Goal: Task Accomplishment & Management: Use online tool/utility

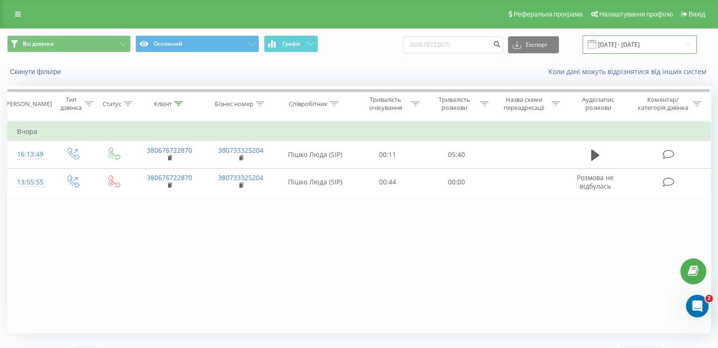
click at [665, 48] on input "[DATE] - [DATE]" at bounding box center [639, 44] width 114 height 18
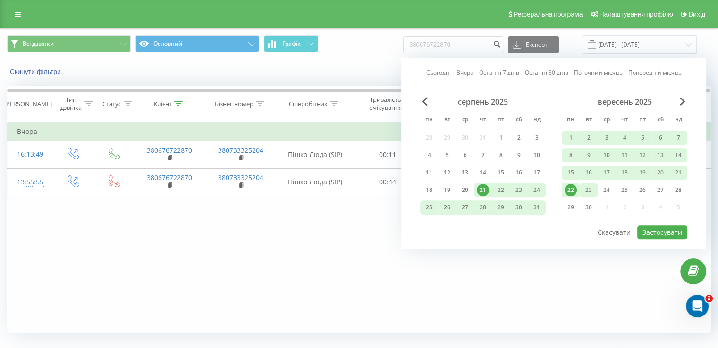
click at [594, 185] on div "23" at bounding box center [588, 190] width 12 height 12
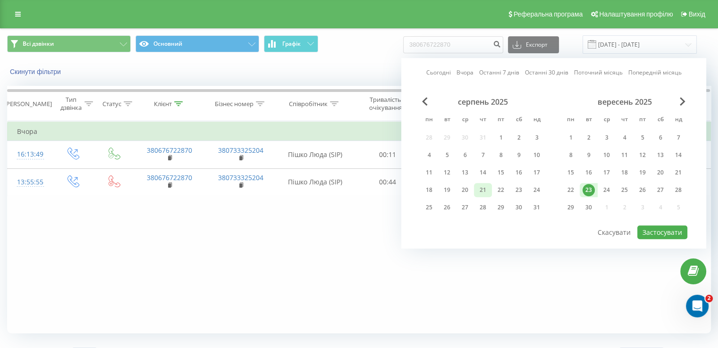
click at [481, 185] on div "21" at bounding box center [483, 190] width 12 height 12
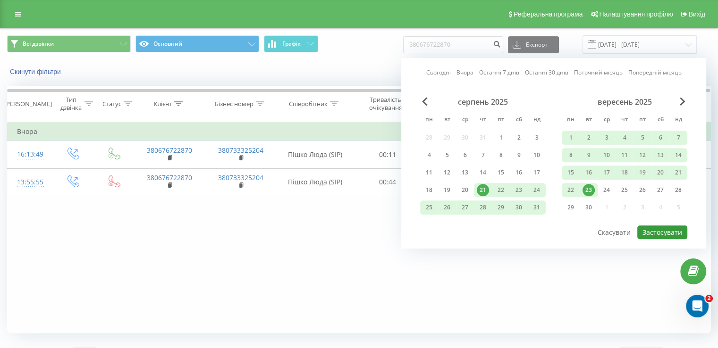
click at [642, 232] on button "Застосувати" at bounding box center [662, 233] width 50 height 14
type input "[DATE] - [DATE]"
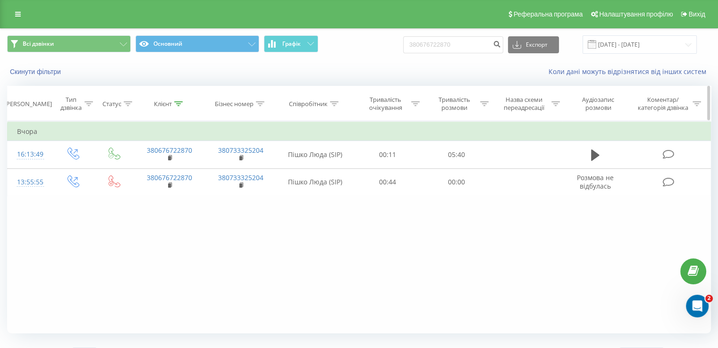
click at [172, 103] on div "Клієнт" at bounding box center [168, 104] width 29 height 8
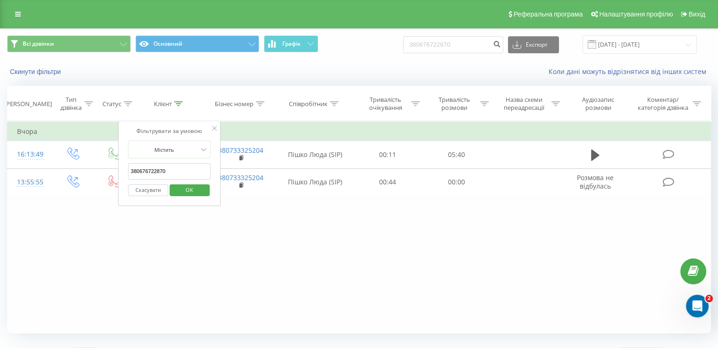
click at [174, 176] on input "380676722870" at bounding box center [169, 171] width 83 height 17
paste input "2350875"
type input "380672350875"
click at [183, 194] on span "OK" at bounding box center [189, 190] width 26 height 15
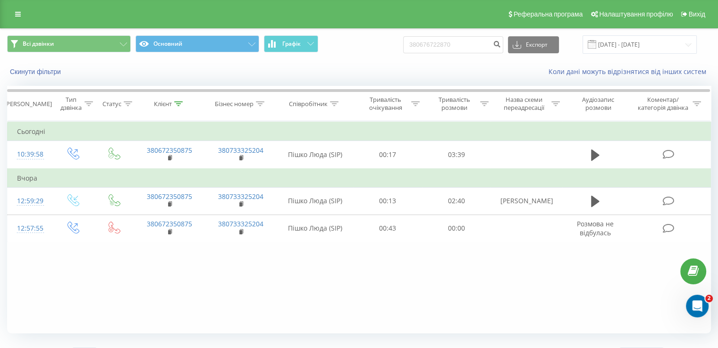
scroll to position [21, 0]
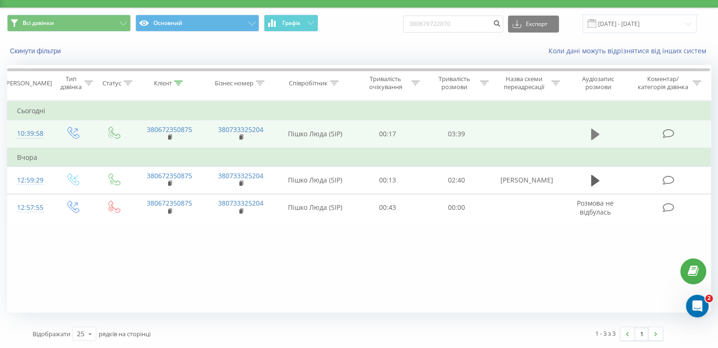
click at [595, 136] on icon at bounding box center [595, 134] width 8 height 11
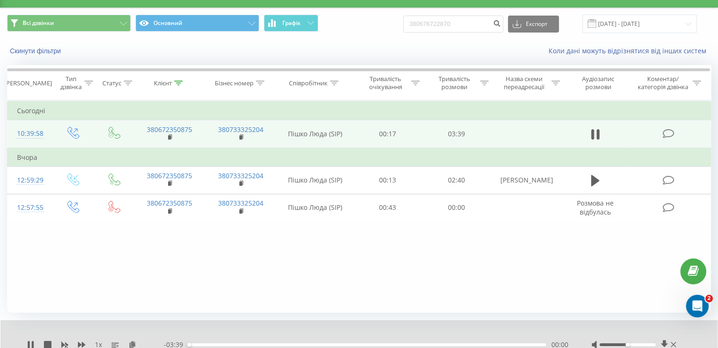
scroll to position [57, 0]
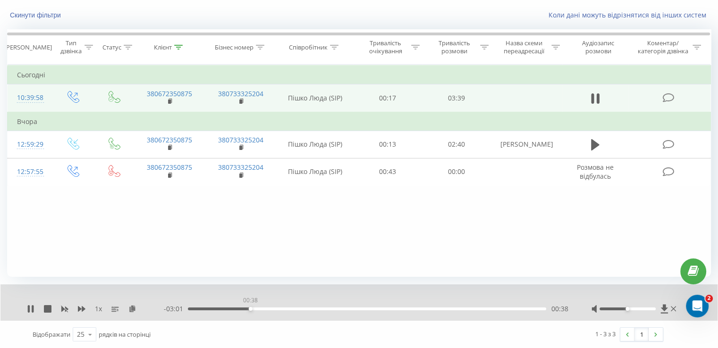
click at [250, 308] on div "00:38" at bounding box center [367, 309] width 358 height 3
click at [230, 309] on div "00:26" at bounding box center [367, 309] width 358 height 3
click at [230, 309] on div "00:26" at bounding box center [231, 309] width 4 height 4
click at [33, 312] on icon at bounding box center [33, 309] width 2 height 8
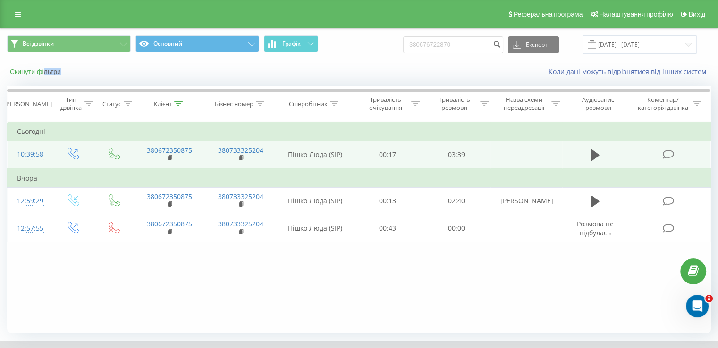
drag, startPoint x: 32, startPoint y: 79, endPoint x: 43, endPoint y: 76, distance: 11.8
click at [43, 76] on div "Скинути фільтри Коли дані можуть відрізнятися вiд інших систем" at bounding box center [358, 71] width 717 height 23
click at [43, 76] on button "Скинути фільтри" at bounding box center [36, 72] width 59 height 8
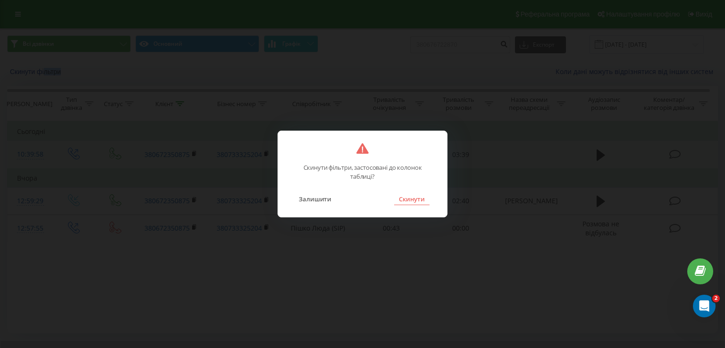
click at [403, 198] on button "Скинути" at bounding box center [411, 199] width 35 height 12
